Goal: Communication & Community: Answer question/provide support

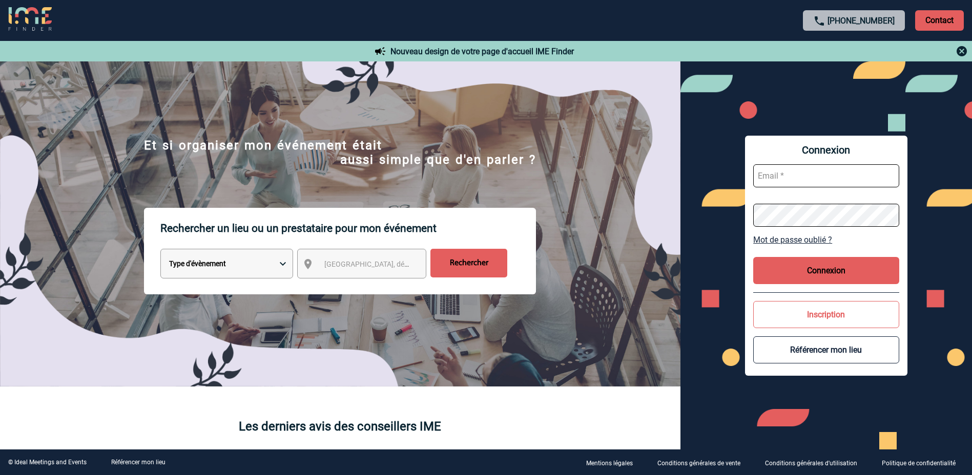
type input "[EMAIL_ADDRESS][DOMAIN_NAME]"
click at [809, 276] on button "Connexion" at bounding box center [826, 270] width 146 height 27
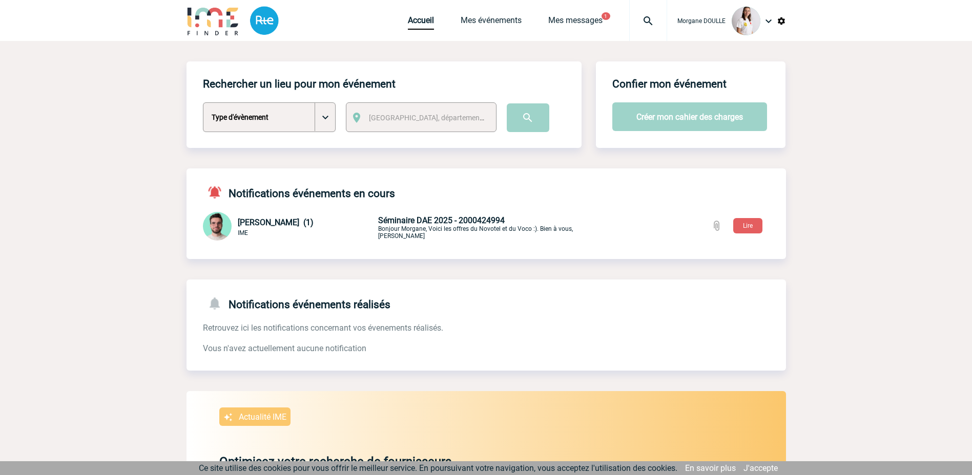
drag, startPoint x: 744, startPoint y: 225, endPoint x: 464, endPoint y: 237, distance: 280.5
click at [744, 225] on button "Lire" at bounding box center [747, 225] width 29 height 15
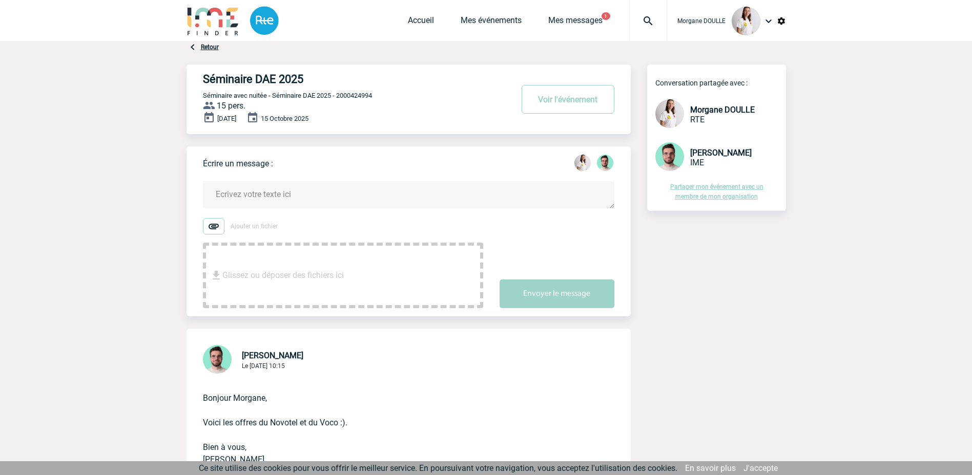
click at [286, 266] on span "Glissez ou déposer des fichiers ici" at bounding box center [282, 275] width 121 height 51
click at [385, 192] on textarea at bounding box center [408, 194] width 411 height 27
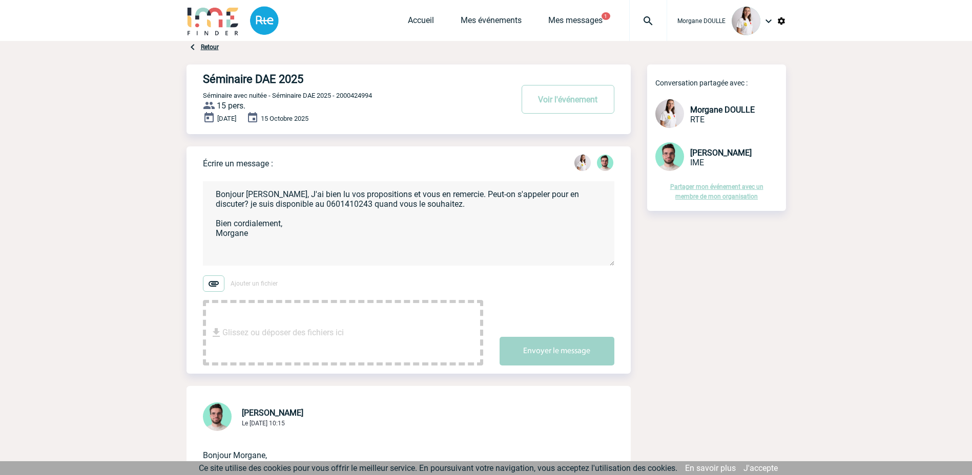
click at [285, 198] on textarea "Bonjour Benjamin, J'ai bien lu vos propositions et vous en remercie. Peut-on s'…" at bounding box center [408, 223] width 411 height 85
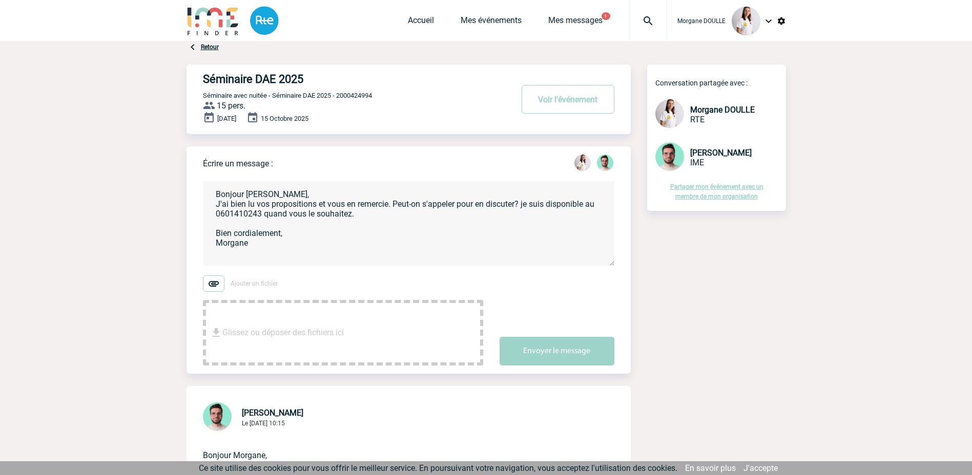
click at [524, 204] on textarea "Bonjour Benjamin, J'ai bien lu vos propositions et vous en remercie. Peut-on s'…" at bounding box center [408, 223] width 411 height 85
click at [302, 212] on textarea "Bonjour Benjamin, J'ai bien lu vos propositions et vous en remercie. Peut-on s'…" at bounding box center [408, 223] width 411 height 85
click at [314, 214] on textarea "Bonjour Benjamin, J'ai bien lu vos propositions et vous en remercie. Peut-on s'…" at bounding box center [408, 223] width 411 height 85
click at [325, 215] on textarea "Bonjour Benjamin, J'ai bien lu vos propositions et vous en remercie. Peut-on s'…" at bounding box center [408, 223] width 411 height 85
click at [336, 215] on textarea "Bonjour Benjamin, J'ai bien lu vos propositions et vous en remercie. Peut-on s'…" at bounding box center [408, 223] width 411 height 85
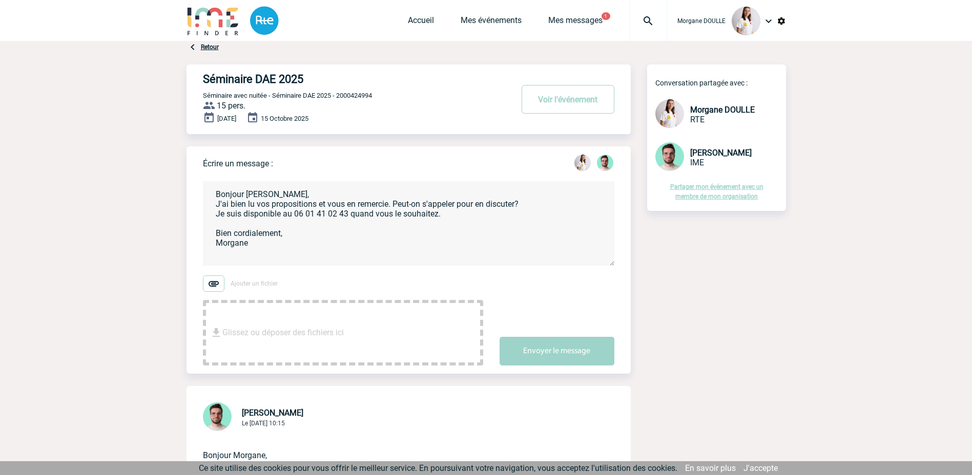
click at [332, 229] on textarea "Bonjour Benjamin, J'ai bien lu vos propositions et vous en remercie. Peut-on s'…" at bounding box center [408, 223] width 411 height 85
type textarea "Bonjour Benjamin, J'ai bien lu vos propositions et vous en remercie. Peut-on s'…"
click at [548, 350] on button "Envoyer le message" at bounding box center [556, 351] width 115 height 29
